Goal: Use online tool/utility: Utilize a website feature to perform a specific function

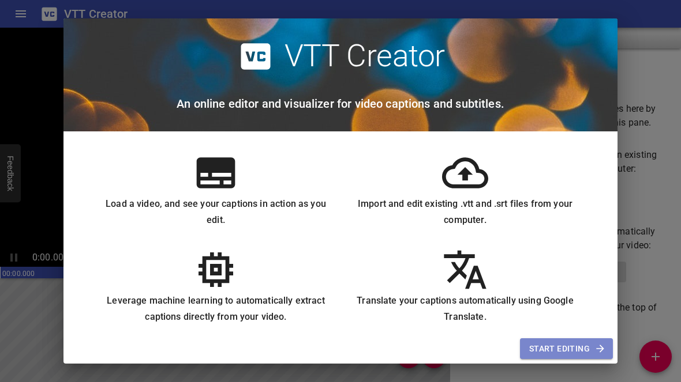
click at [548, 346] on span "Start Editing" at bounding box center [566, 349] width 74 height 14
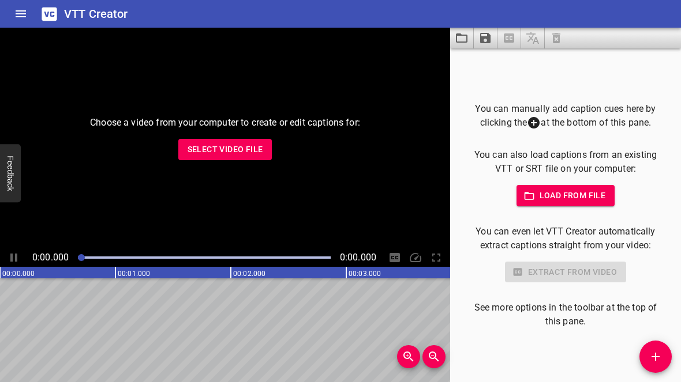
click at [237, 152] on span "Select Video File" at bounding box center [225, 149] width 76 height 14
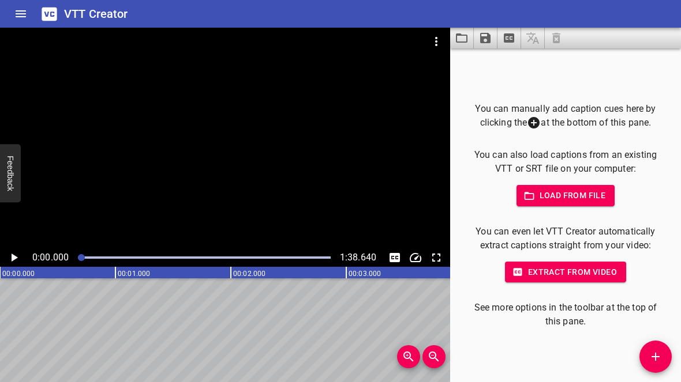
click at [16, 252] on icon "Play/Pause" at bounding box center [14, 258] width 14 height 14
click at [13, 258] on icon "Play/Pause" at bounding box center [14, 258] width 14 height 14
click at [13, 258] on icon "Play/Pause" at bounding box center [15, 258] width 6 height 8
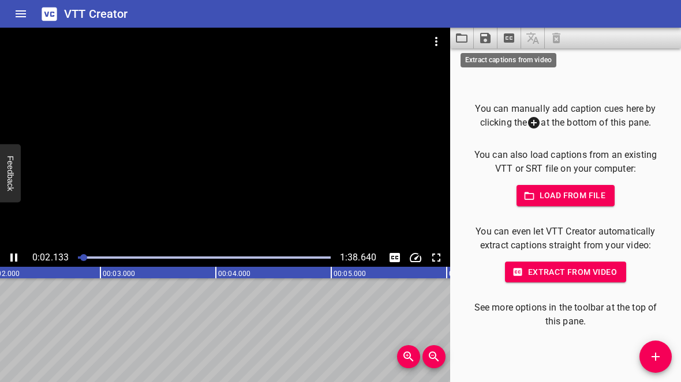
click at [511, 37] on icon "Extract captions from video" at bounding box center [509, 38] width 14 height 14
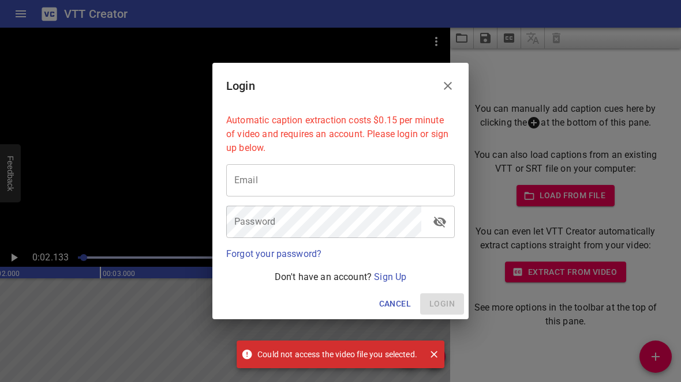
click at [483, 39] on div "Login Automatic caption extraction costs $0.15 per minute of video and requires…" at bounding box center [340, 191] width 681 height 382
click at [443, 89] on icon "Close" at bounding box center [448, 86] width 14 height 14
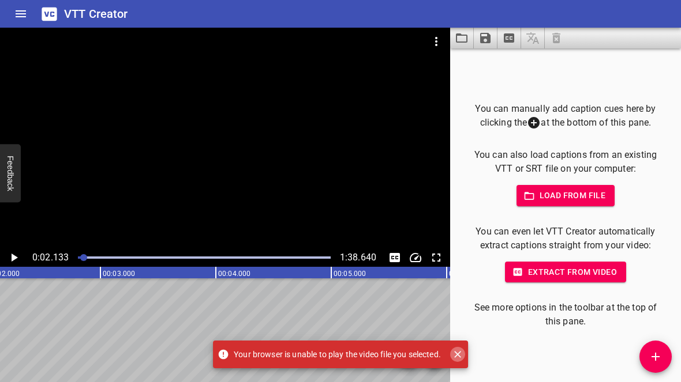
click at [460, 350] on icon "Close" at bounding box center [458, 355] width 12 height 12
